Goal: Use online tool/utility

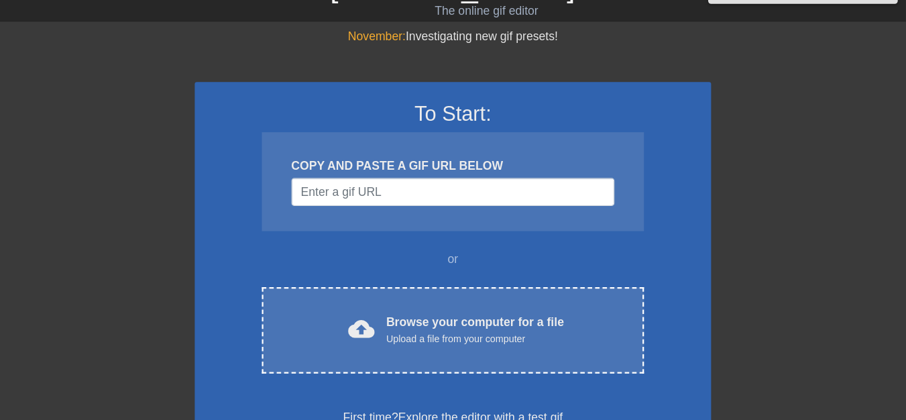
scroll to position [29, 0]
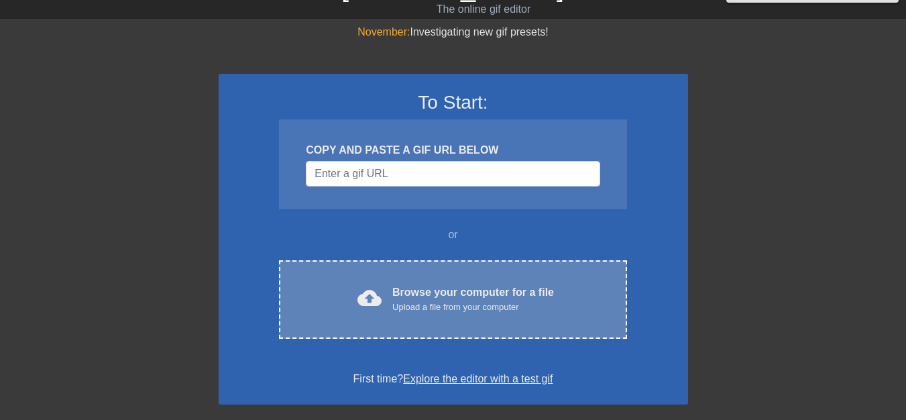
click at [516, 288] on div "Browse your computer for a file Upload a file from your computer" at bounding box center [473, 299] width 162 height 30
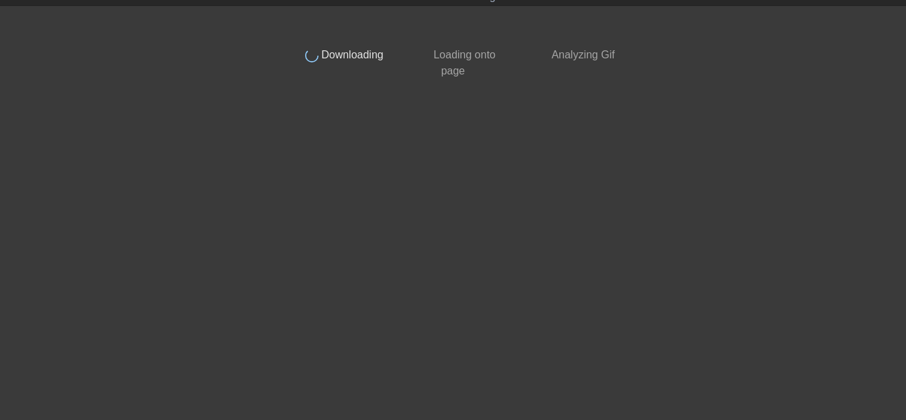
scroll to position [0, 0]
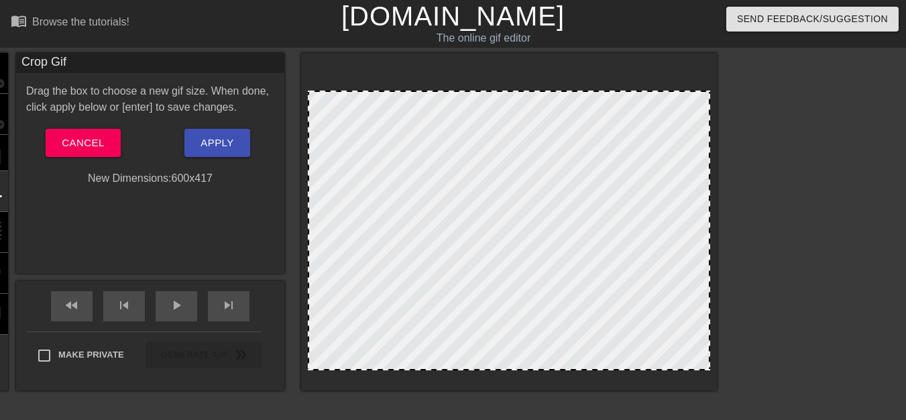
drag, startPoint x: 513, startPoint y: 68, endPoint x: 514, endPoint y: 91, distance: 23.5
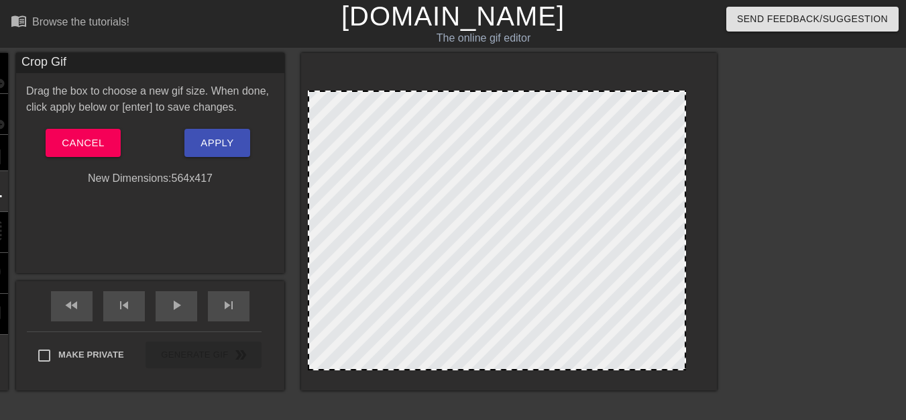
drag, startPoint x: 709, startPoint y: 234, endPoint x: 685, endPoint y: 236, distance: 24.2
click at [685, 236] on div at bounding box center [684, 230] width 7 height 277
click at [312, 249] on div at bounding box center [313, 230] width 7 height 277
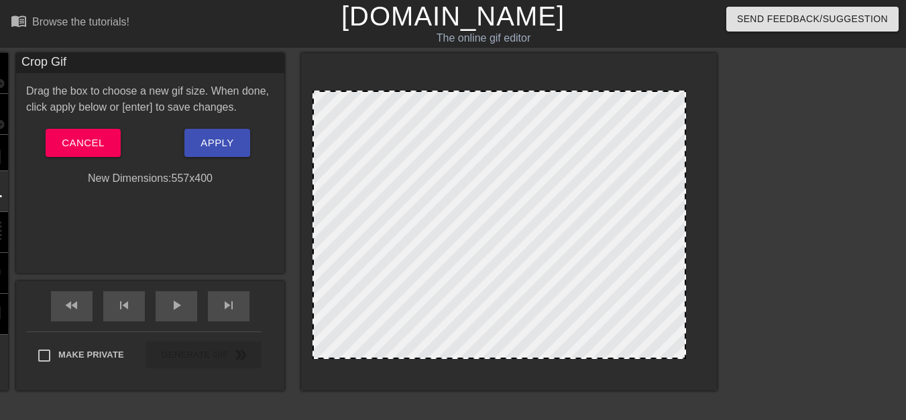
drag, startPoint x: 523, startPoint y: 369, endPoint x: 528, endPoint y: 357, distance: 12.6
click at [528, 357] on div at bounding box center [499, 357] width 371 height 7
click at [314, 221] on div at bounding box center [315, 225] width 7 height 266
click at [234, 148] on button "Apply" at bounding box center [216, 143] width 65 height 28
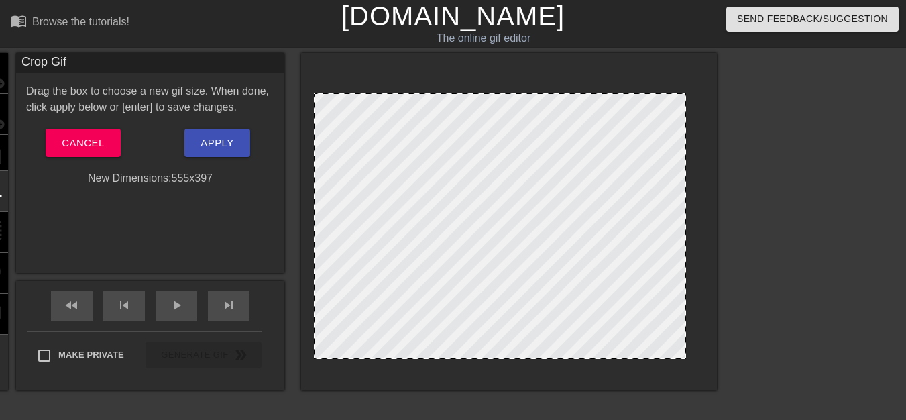
click at [514, 91] on div at bounding box center [499, 94] width 369 height 7
click at [683, 232] on div at bounding box center [683, 226] width 7 height 264
click at [683, 234] on div at bounding box center [683, 226] width 7 height 264
click at [317, 241] on div at bounding box center [317, 226] width 7 height 264
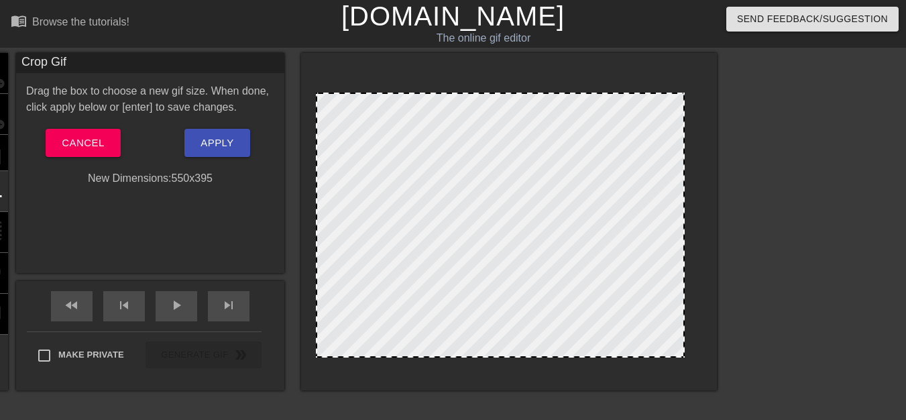
click at [512, 358] on div at bounding box center [500, 356] width 366 height 7
click at [212, 152] on button "Apply" at bounding box center [216, 143] width 65 height 28
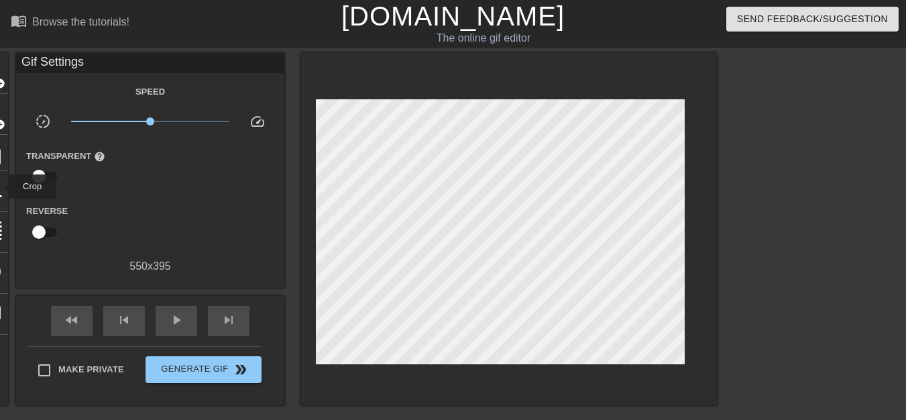
drag, startPoint x: 0, startPoint y: 186, endPoint x: 149, endPoint y: 188, distance: 148.9
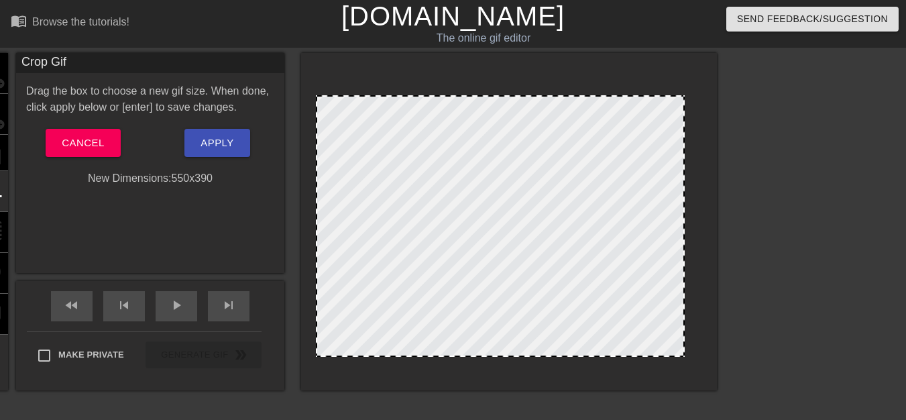
click at [484, 357] on div at bounding box center [500, 355] width 366 height 7
click at [210, 148] on span "Apply" at bounding box center [217, 142] width 33 height 17
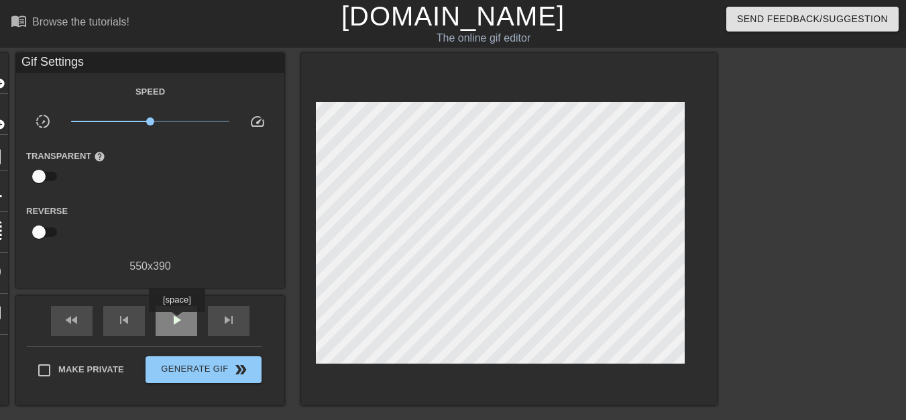
click at [176, 321] on span "play_arrow" at bounding box center [176, 320] width 16 height 16
click at [176, 322] on span "pause" at bounding box center [176, 320] width 16 height 16
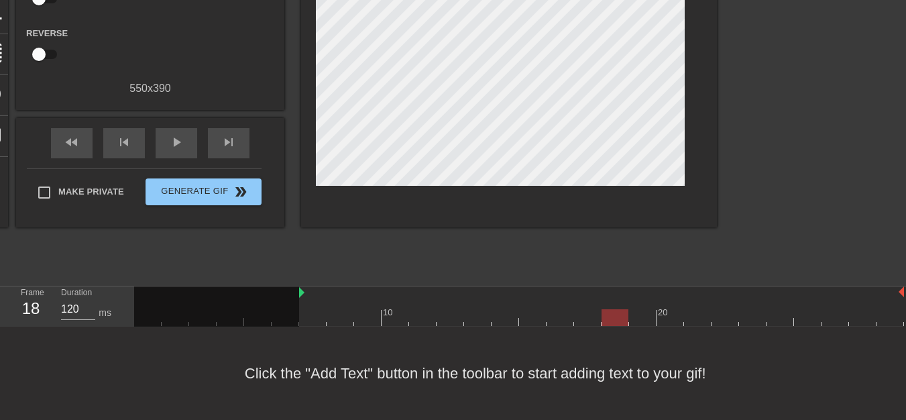
drag, startPoint x: 137, startPoint y: 284, endPoint x: 343, endPoint y: 315, distance: 208.8
click at [337, 296] on div "10 20" at bounding box center [519, 306] width 770 height 40
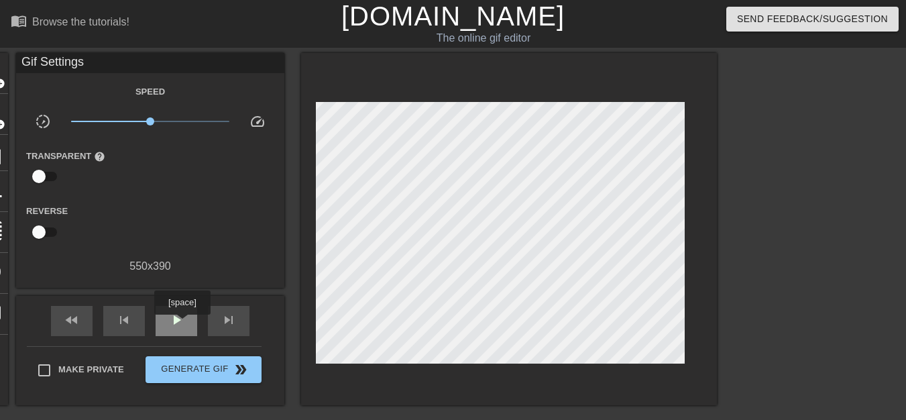
click at [182, 324] on span "play_arrow" at bounding box center [176, 320] width 16 height 16
click at [154, 121] on span "x1.12" at bounding box center [154, 121] width 8 height 8
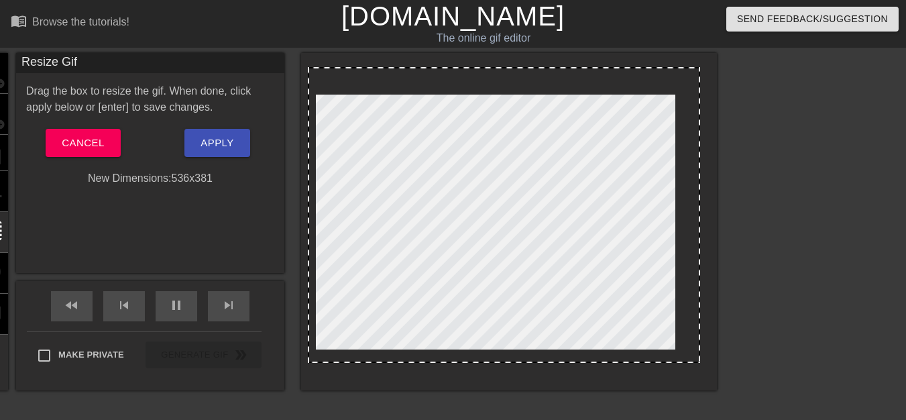
drag, startPoint x: 708, startPoint y: 369, endPoint x: 699, endPoint y: 361, distance: 11.4
click at [699, 361] on div at bounding box center [698, 361] width 13 height 13
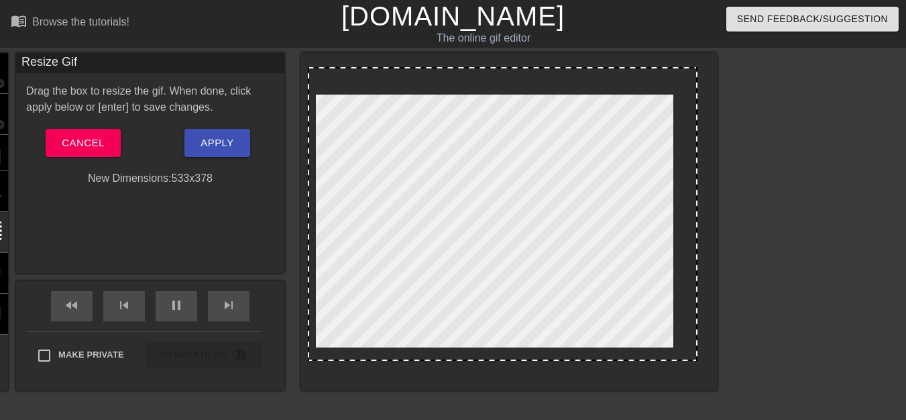
click at [695, 359] on div at bounding box center [695, 359] width 13 height 13
click at [214, 141] on span "Apply" at bounding box center [217, 142] width 33 height 17
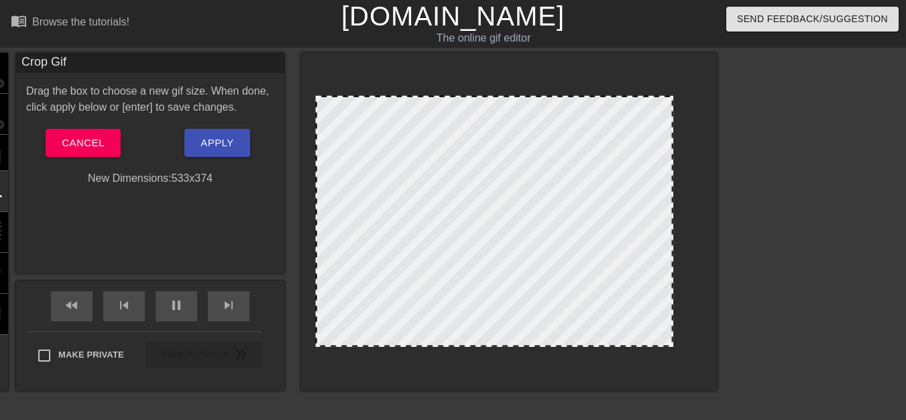
click at [504, 347] on div at bounding box center [494, 344] width 355 height 7
click at [503, 348] on div at bounding box center [494, 346] width 355 height 7
click at [503, 347] on div at bounding box center [494, 345] width 355 height 7
click at [233, 148] on span "Apply" at bounding box center [217, 142] width 33 height 17
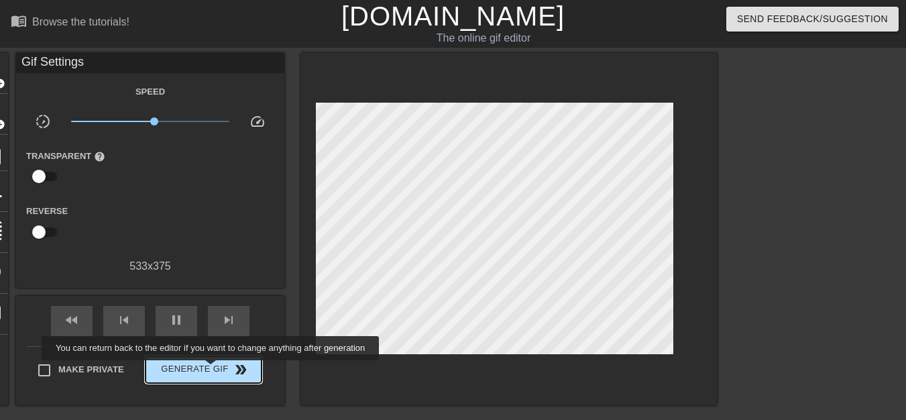
click at [211, 369] on span "Generate Gif double_arrow" at bounding box center [203, 369] width 105 height 16
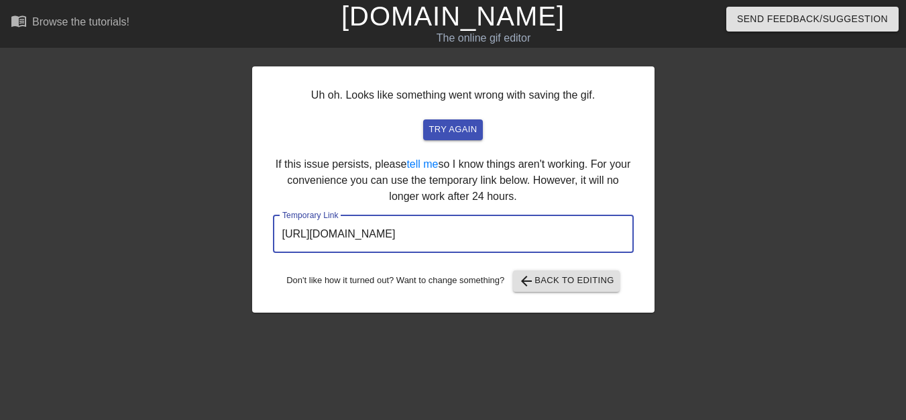
drag, startPoint x: 559, startPoint y: 234, endPoint x: 270, endPoint y: 235, distance: 289.0
click at [270, 235] on div "Uh oh. Looks like something went wrong with saving the gif. try again If this i…" at bounding box center [453, 189] width 402 height 246
